Goal: Find specific page/section: Find specific page/section

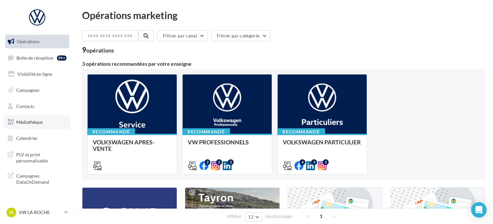
click at [45, 122] on link "Médiathèque" at bounding box center [37, 123] width 66 height 14
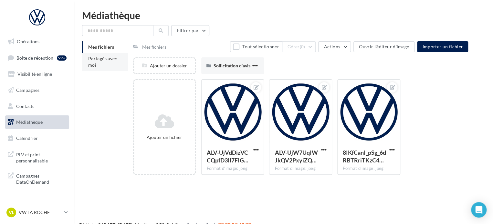
click at [107, 59] on span "Partagés avec moi" at bounding box center [102, 62] width 29 height 12
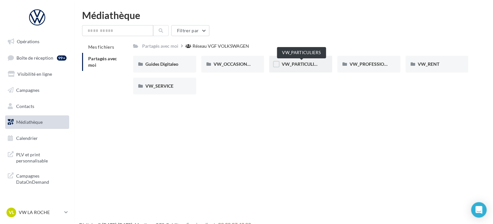
click at [301, 63] on span "VW_PARTICULIERS" at bounding box center [301, 63] width 40 height 5
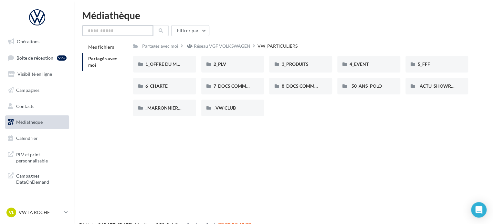
click at [135, 32] on input "text" at bounding box center [117, 30] width 71 height 11
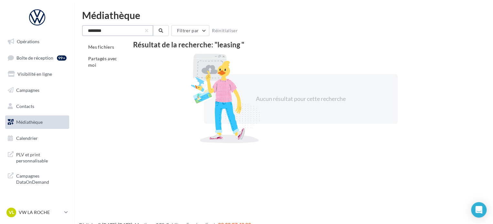
type input "*******"
click at [80, 61] on div "Médiathèque ******* Filtrer par Réinitialiser Mes fichiers Partagés avec moi Ré…" at bounding box center [283, 77] width 418 height 134
click at [96, 61] on span "Partagés avec moi" at bounding box center [102, 62] width 29 height 12
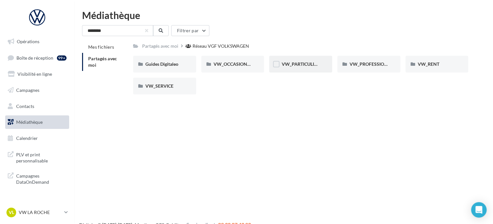
click at [313, 68] on div "VW_PARTICULIERS" at bounding box center [300, 64] width 63 height 17
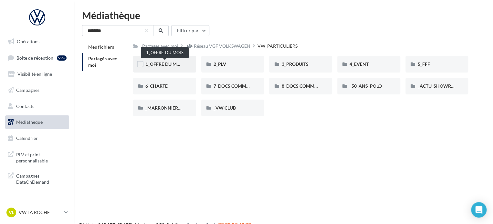
click at [157, 63] on span "1_OFFRE DU MOIS" at bounding box center [164, 63] width 39 height 5
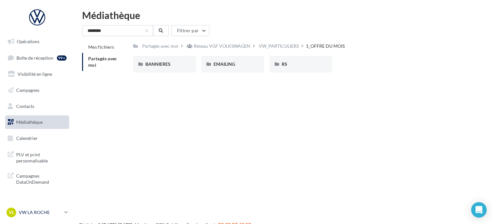
click at [41, 211] on p "VW LA ROCHE" at bounding box center [40, 212] width 43 height 6
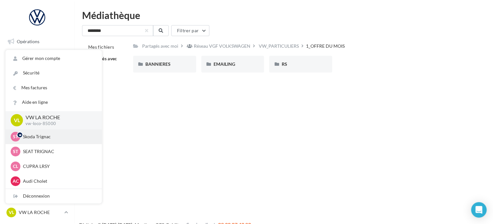
click at [49, 141] on div "ST Skoda Trignac sk-trig-lcou" at bounding box center [54, 137] width 86 height 10
